Goal: Navigation & Orientation: Find specific page/section

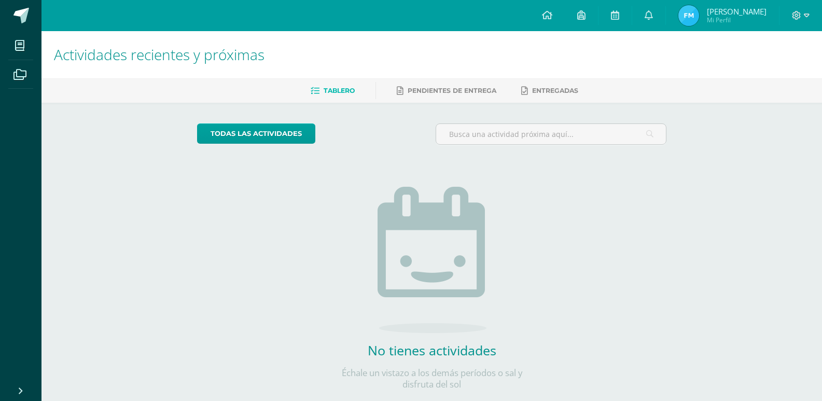
click at [663, 80] on div "Tablero Pendientes de entrega Entregadas" at bounding box center [444, 90] width 806 height 24
click at [699, 11] on img at bounding box center [689, 15] width 21 height 21
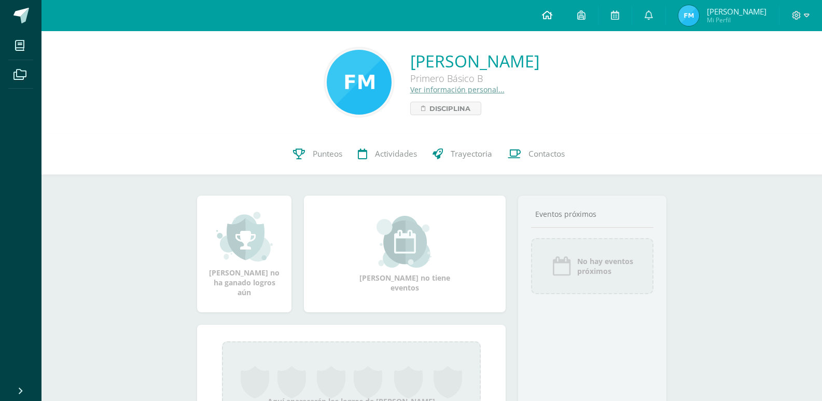
click at [552, 19] on icon at bounding box center [547, 14] width 10 height 9
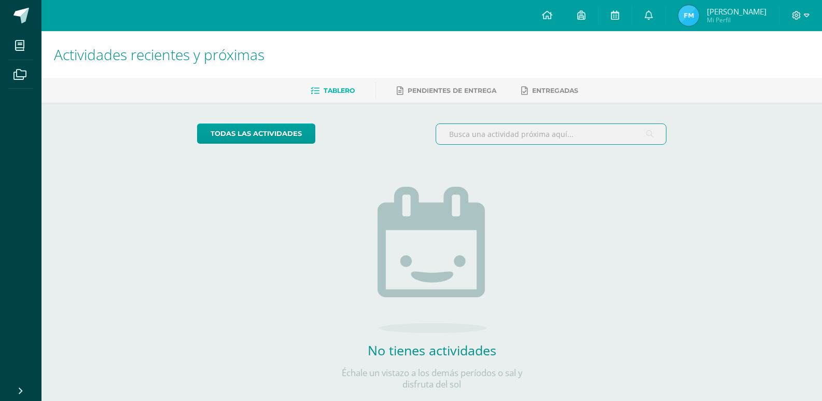
click at [507, 130] on input "text" at bounding box center [551, 134] width 230 height 20
click at [803, 10] on span at bounding box center [801, 15] width 18 height 11
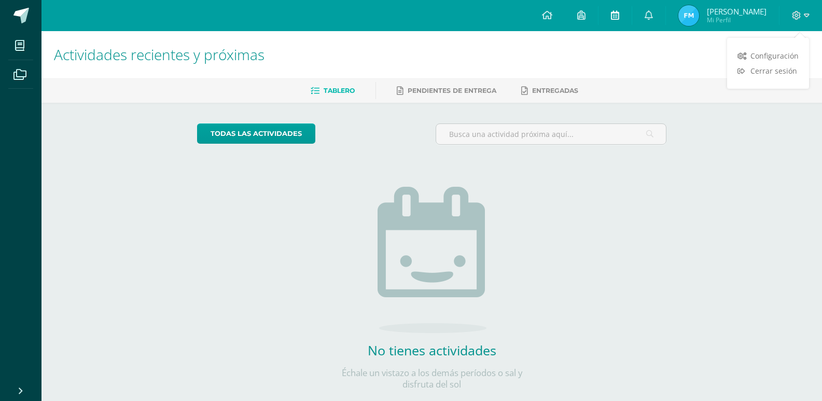
click at [619, 18] on icon at bounding box center [615, 14] width 8 height 9
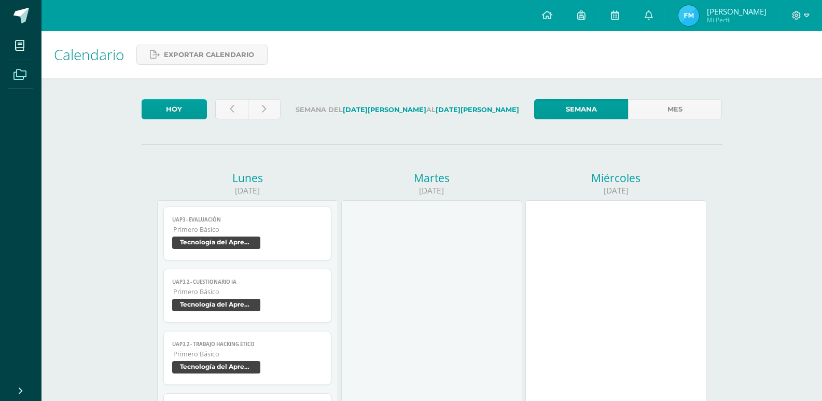
click at [24, 70] on icon at bounding box center [19, 75] width 13 height 10
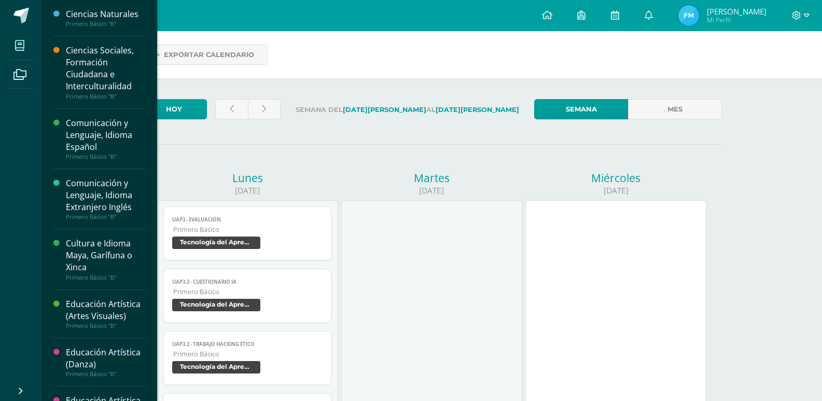
click at [21, 40] on icon at bounding box center [19, 45] width 9 height 10
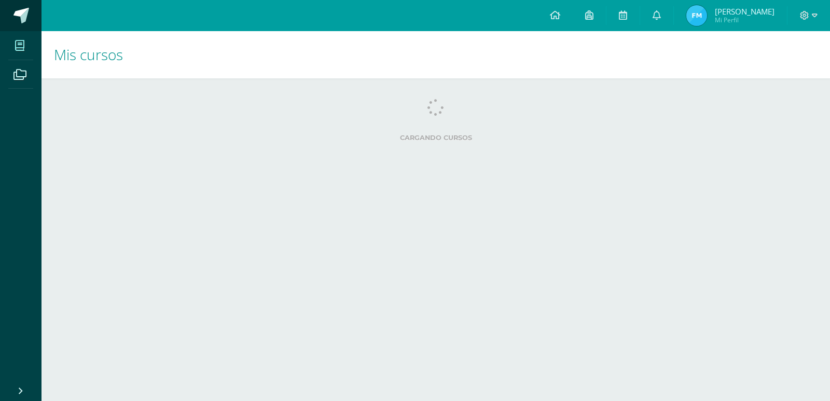
click at [24, 10] on span at bounding box center [21, 16] width 16 height 16
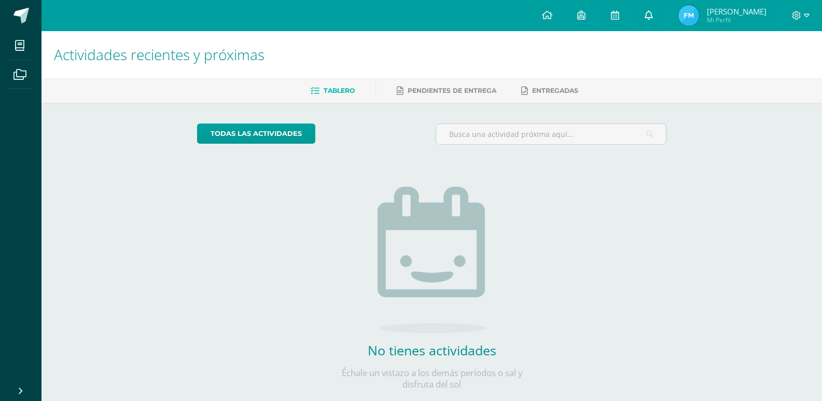
click at [653, 13] on icon at bounding box center [649, 14] width 8 height 9
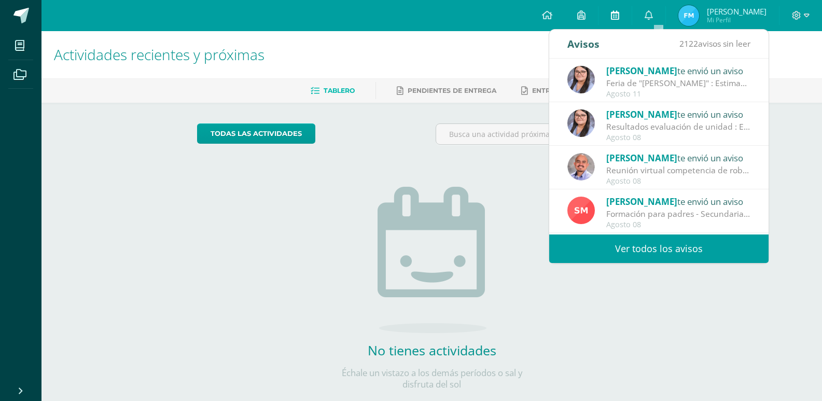
click at [632, 18] on link at bounding box center [615, 15] width 33 height 31
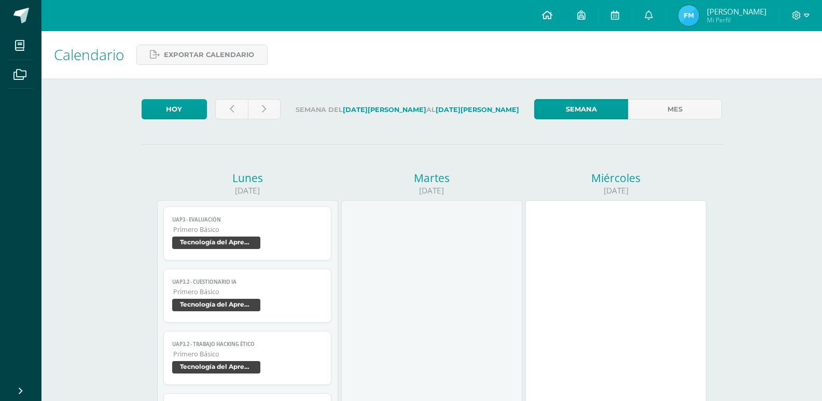
click at [552, 15] on icon at bounding box center [547, 14] width 10 height 9
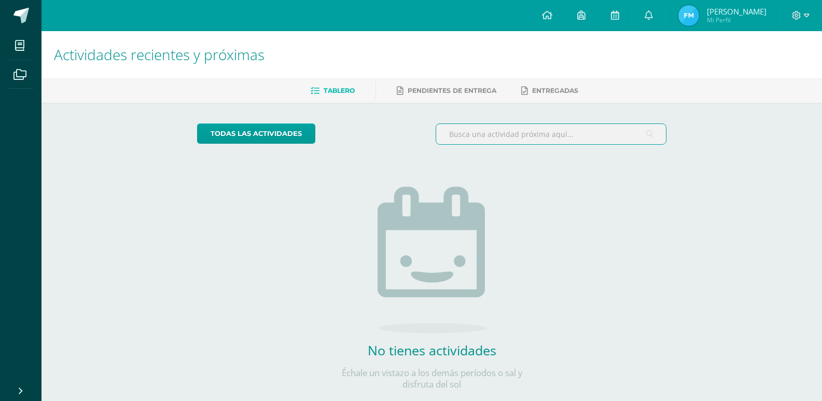
click at [499, 142] on input "text" at bounding box center [551, 134] width 230 height 20
type input "2"
click at [653, 14] on icon at bounding box center [649, 14] width 8 height 9
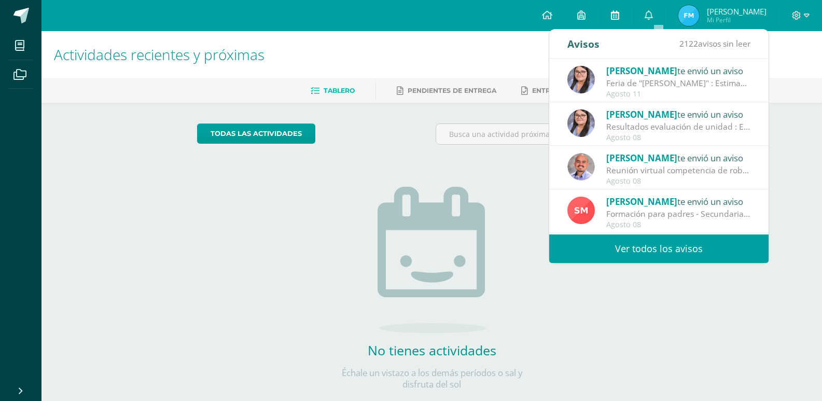
click at [630, 19] on link at bounding box center [615, 15] width 33 height 31
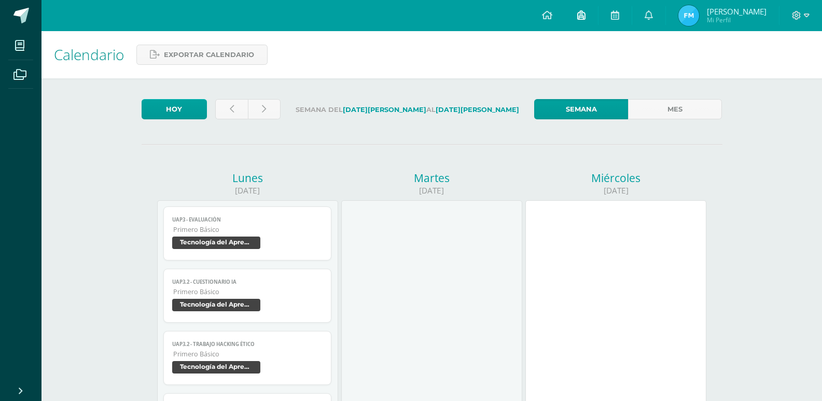
click at [585, 22] on link at bounding box center [581, 15] width 33 height 31
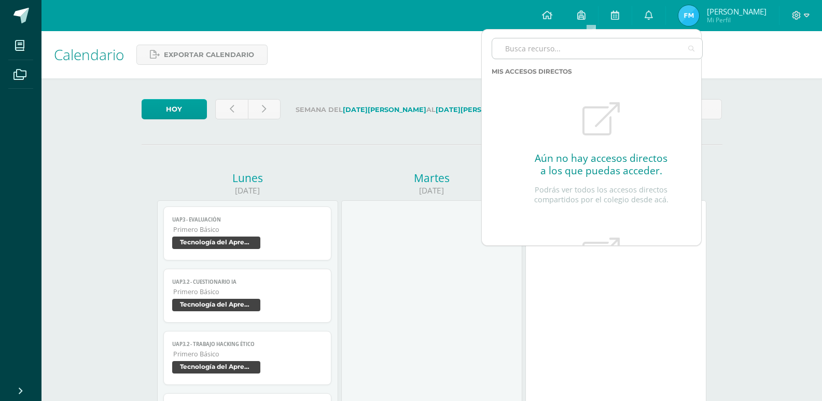
click at [588, 44] on input "text" at bounding box center [597, 48] width 210 height 20
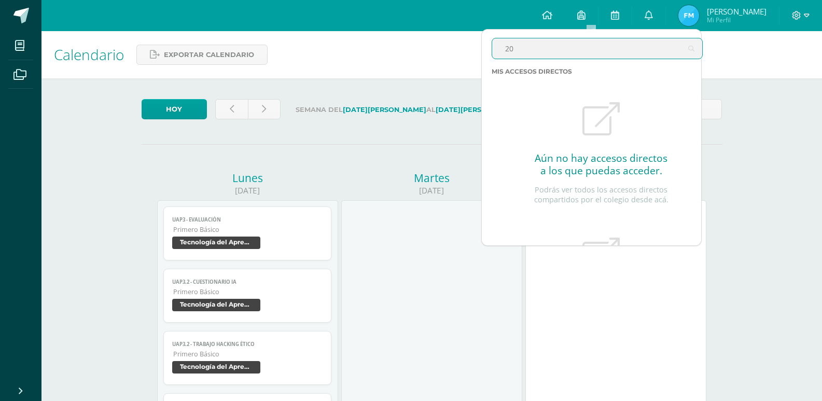
type input "2"
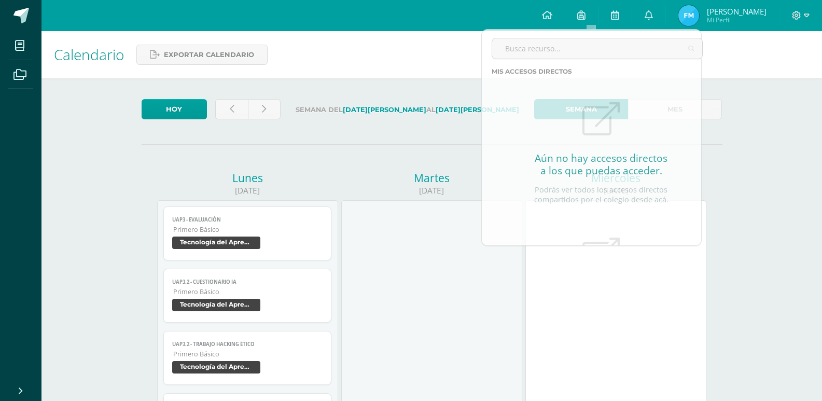
drag, startPoint x: 344, startPoint y: 49, endPoint x: 829, endPoint y: 51, distance: 485.0
click at [354, 44] on div "Calendario Exportar calendario" at bounding box center [431, 54] width 781 height 47
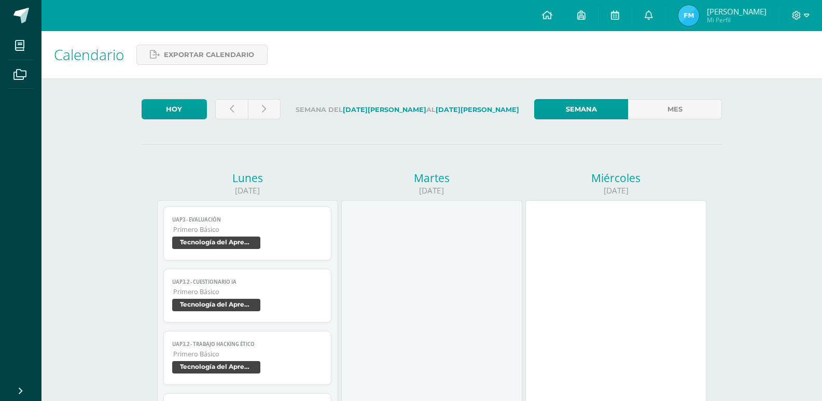
click at [754, 13] on span "[PERSON_NAME]" at bounding box center [737, 11] width 60 height 10
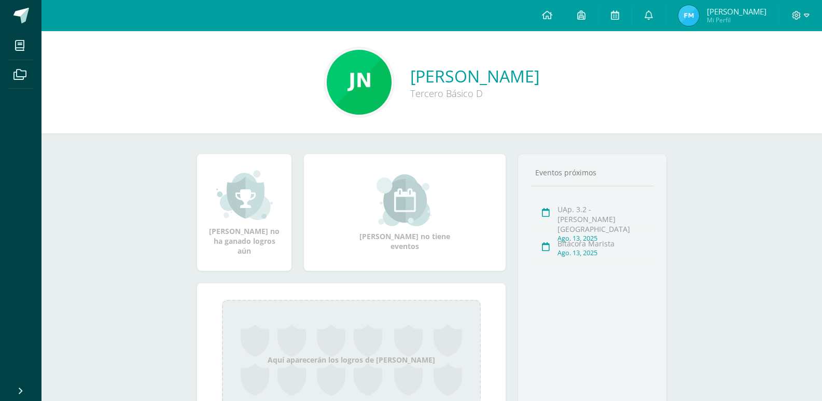
click at [763, 134] on div "Javier Estuardo Navarro Castañeda Tercero Básico D Javier Estuardo no ha ganado…" at bounding box center [431, 250] width 781 height 438
click at [728, 9] on span "[PERSON_NAME]" at bounding box center [737, 11] width 60 height 10
